Goal: Task Accomplishment & Management: Use online tool/utility

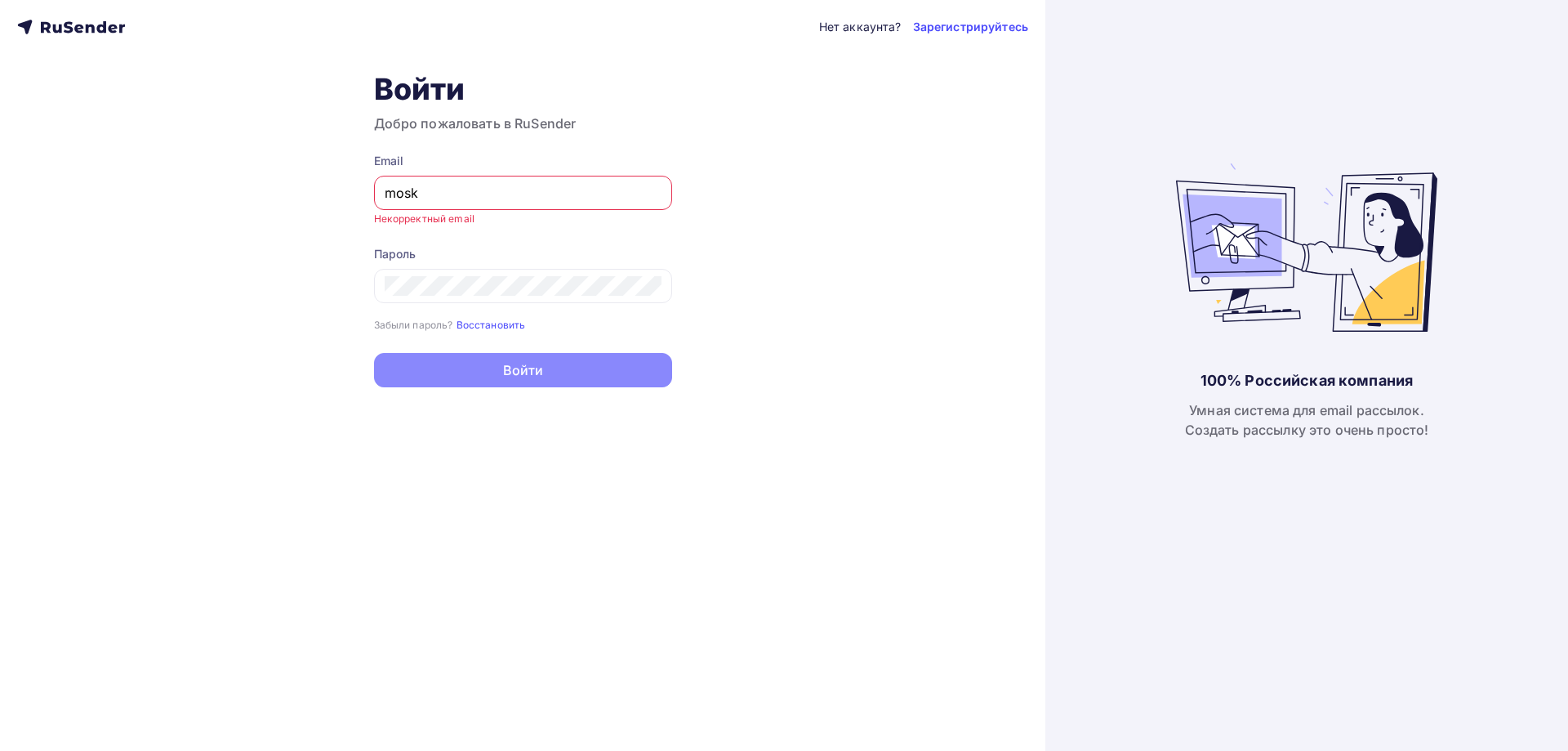
type input "[EMAIL_ADDRESS][DOMAIN_NAME]"
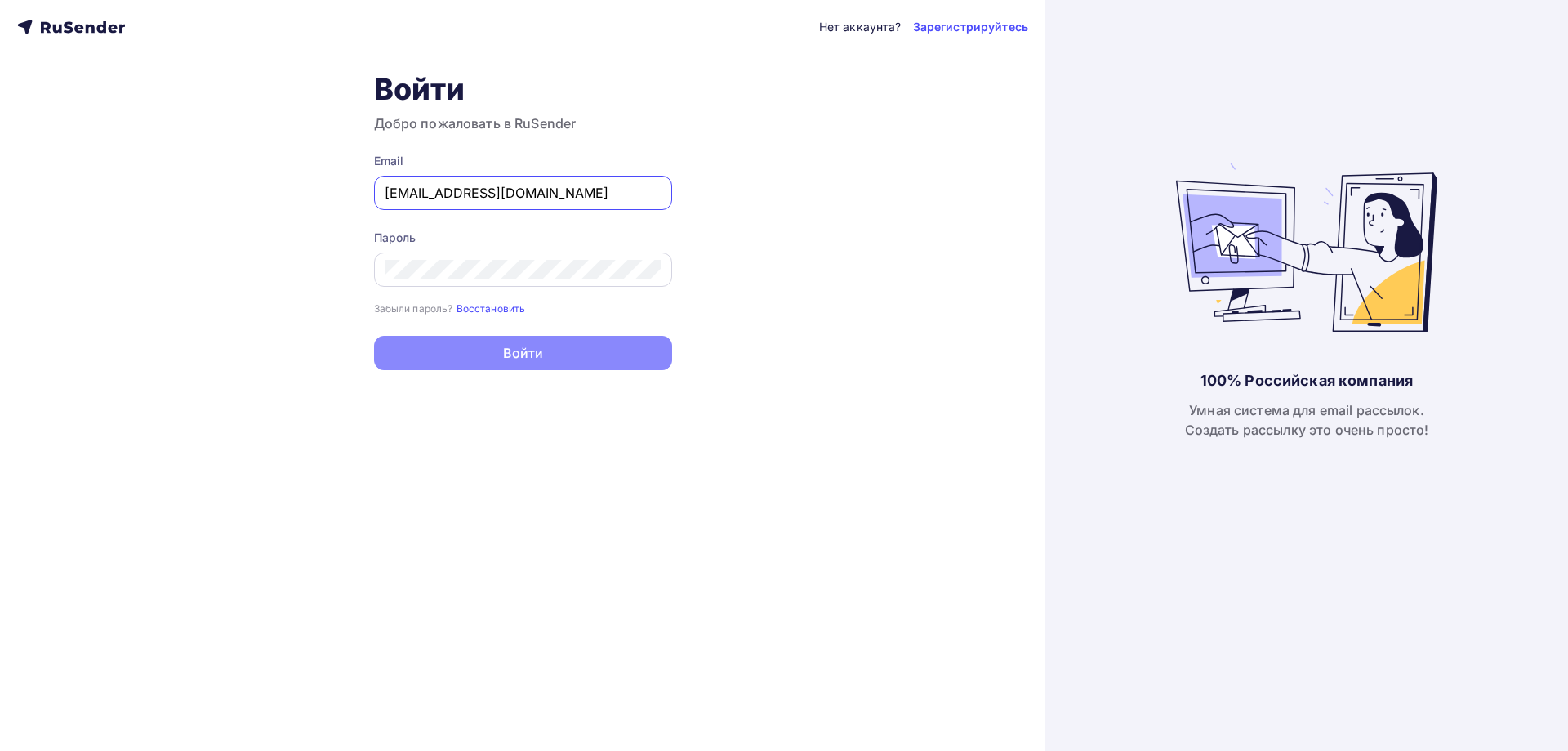
click at [510, 284] on div at bounding box center [523, 269] width 299 height 34
click at [374, 338] on button "Войти" at bounding box center [523, 355] width 299 height 34
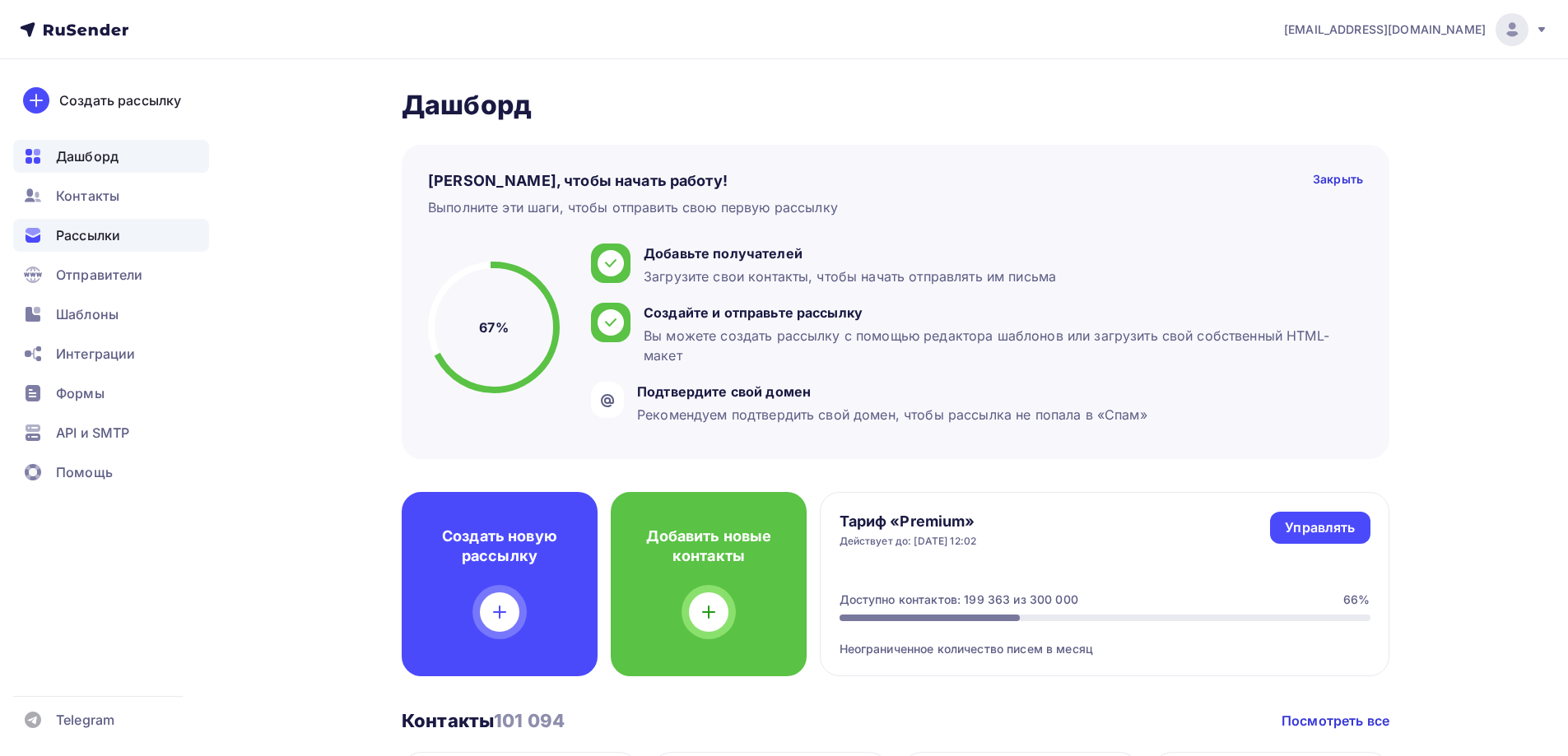
click at [107, 242] on span "Рассылки" at bounding box center [88, 235] width 64 height 20
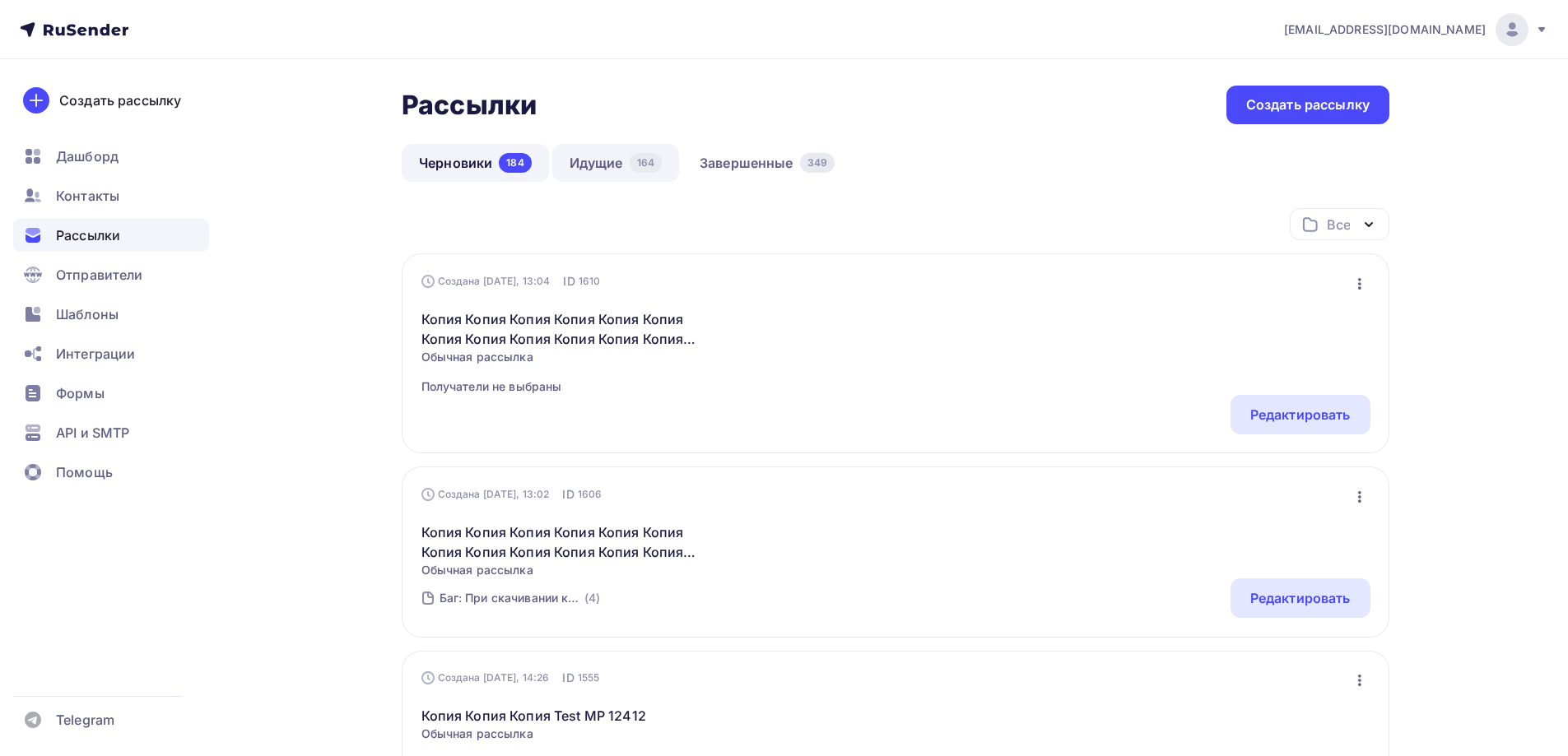
click at [593, 169] on link "Идущие 164" at bounding box center [615, 163] width 127 height 37
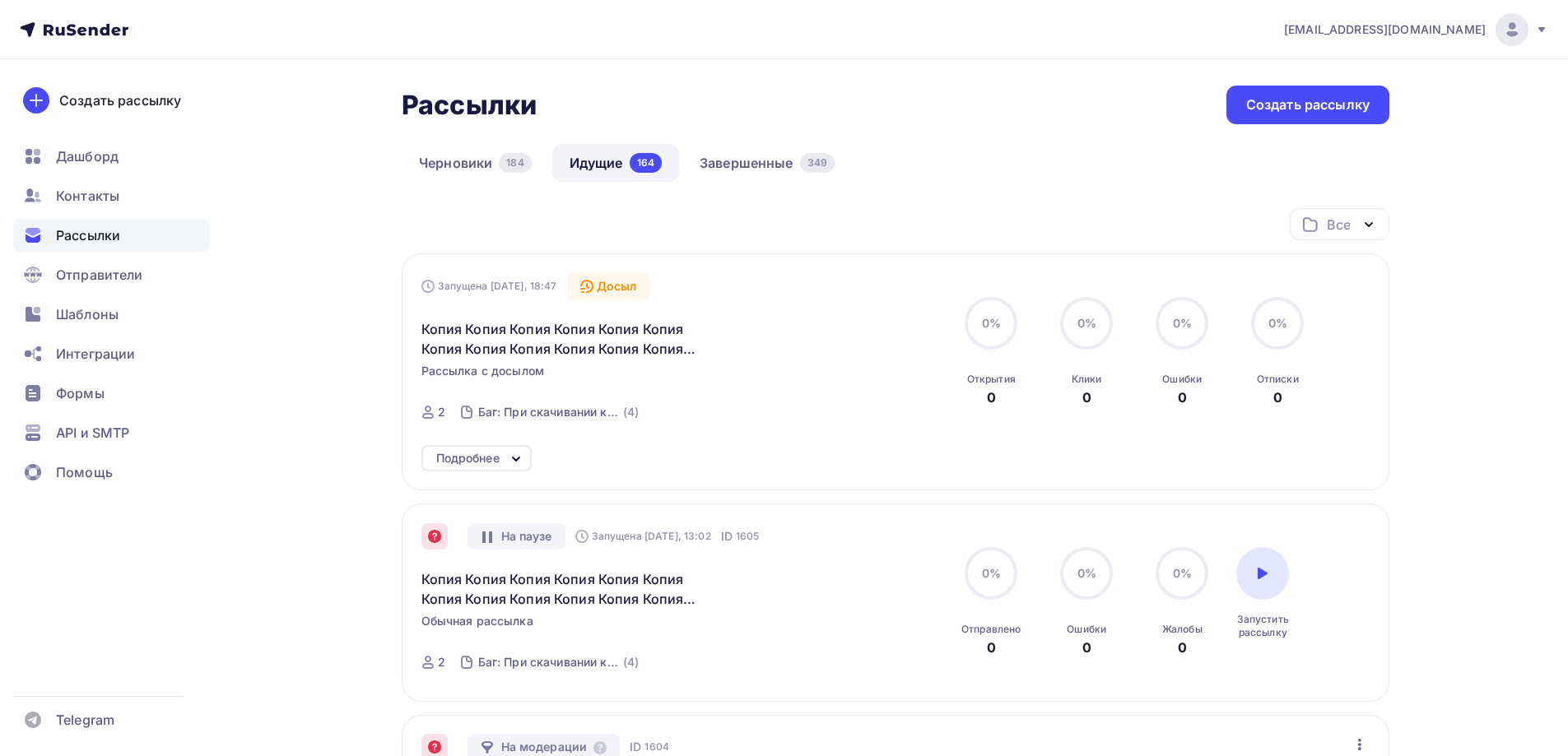
click at [476, 467] on div "Подробнее" at bounding box center [468, 458] width 64 height 20
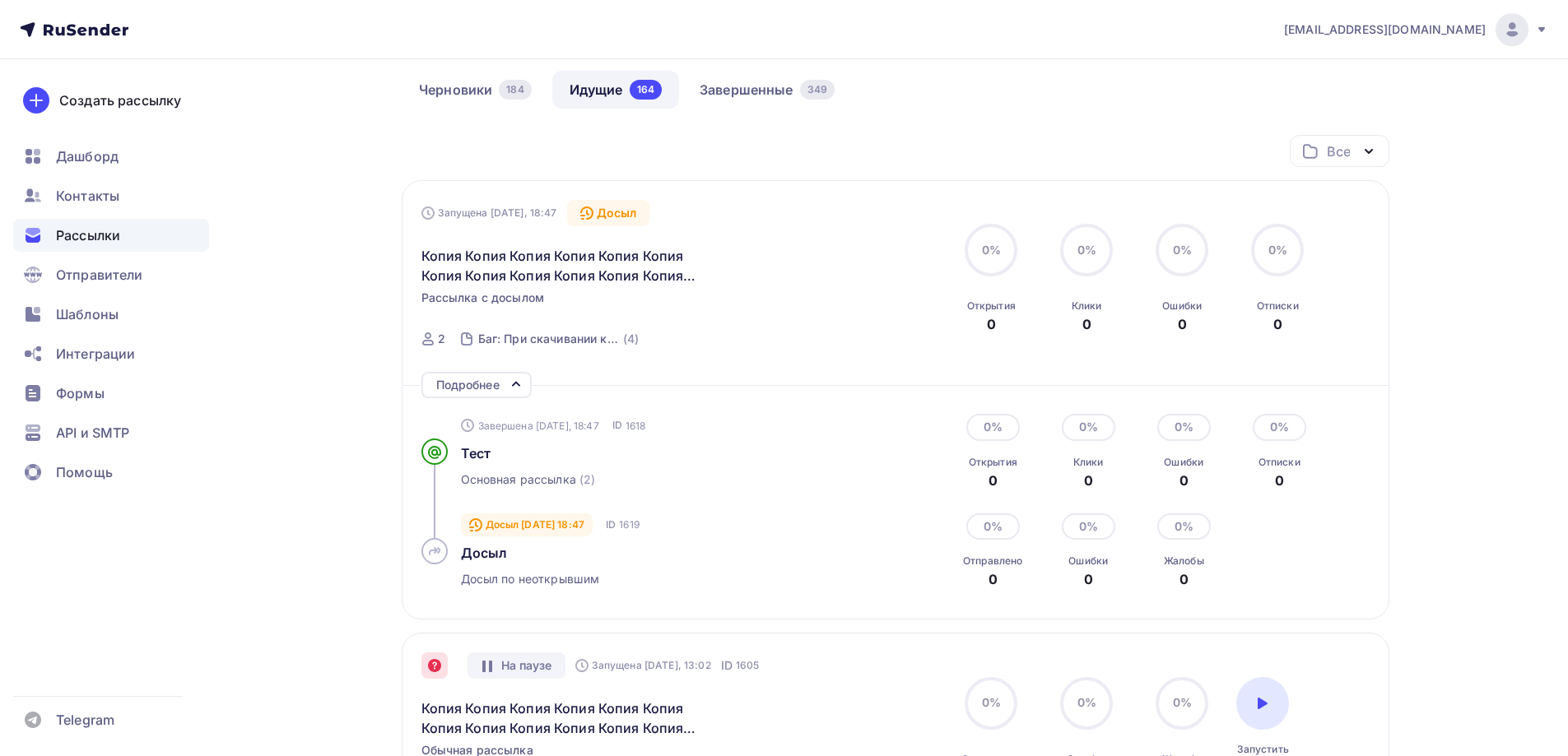
scroll to position [82, 0]
